Goal: Task Accomplishment & Management: Manage account settings

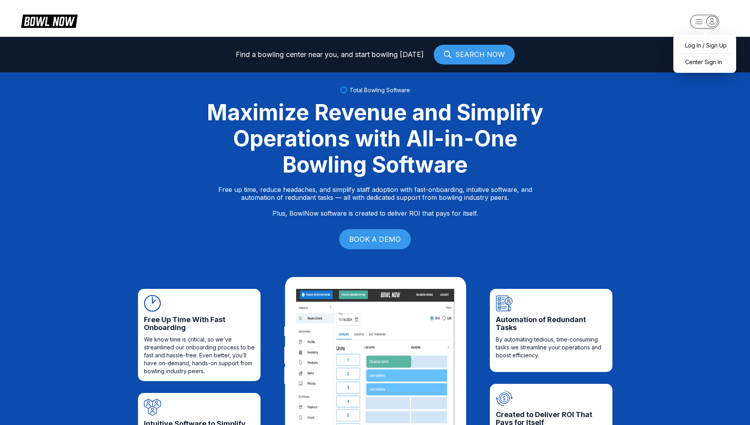
click at [705, 23] on rect "button" at bounding box center [704, 22] width 29 height 14
click at [701, 62] on div "Center Sign In" at bounding box center [705, 62] width 55 height 14
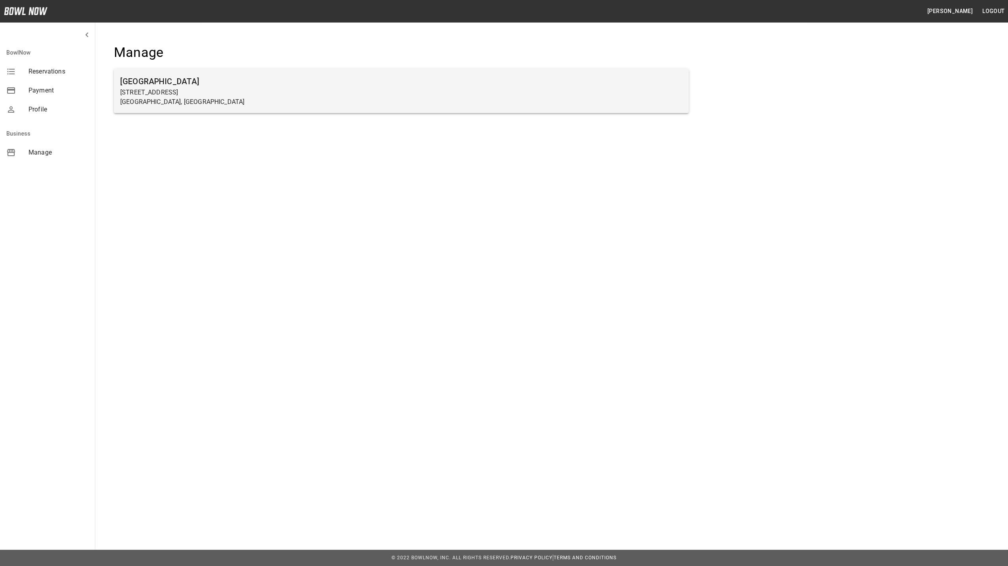
click at [151, 88] on p "[STREET_ADDRESS]" at bounding box center [401, 92] width 562 height 9
click at [167, 84] on h6 "[GEOGRAPHIC_DATA]" at bounding box center [401, 81] width 562 height 13
